Goal: Navigation & Orientation: Go to known website

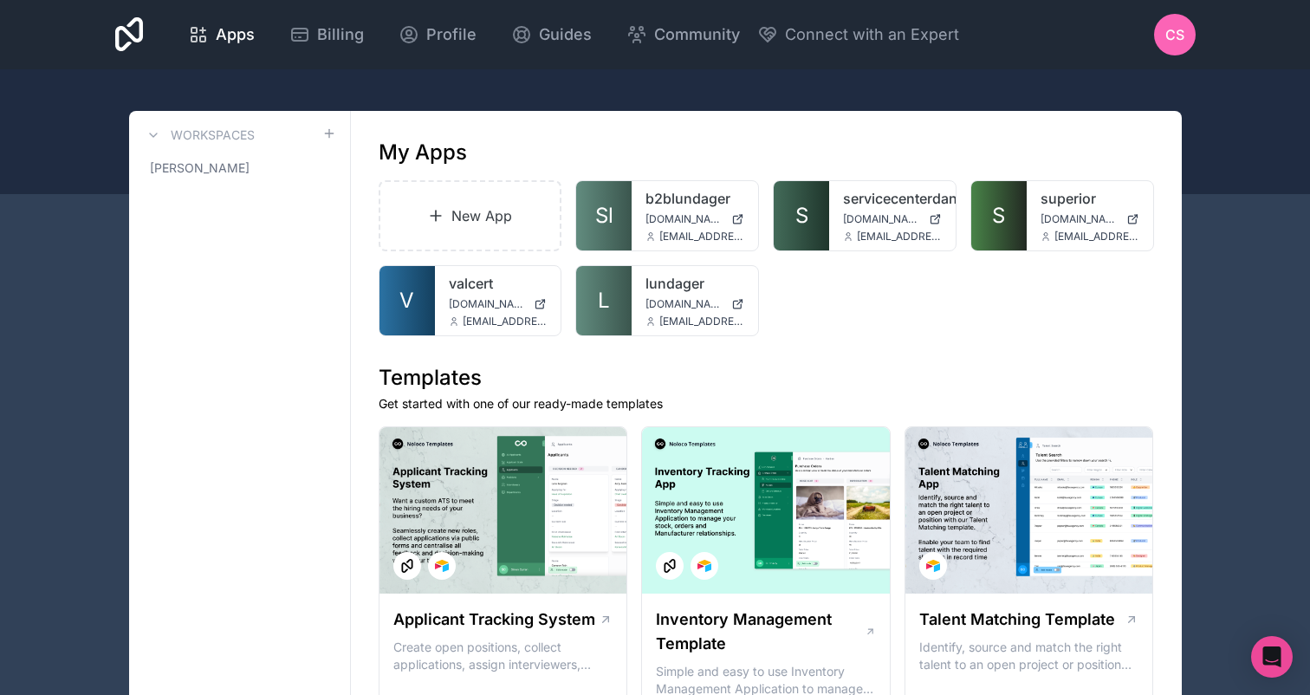
click at [1037, 217] on div "superior [DOMAIN_NAME] [EMAIL_ADDRESS][DOMAIN_NAME]" at bounding box center [1090, 215] width 127 height 69
click at [1059, 193] on link "superior" at bounding box center [1090, 198] width 99 height 21
click at [869, 198] on link "servicecenterdanmark" at bounding box center [892, 198] width 99 height 21
